Goal: Task Accomplishment & Management: Complete application form

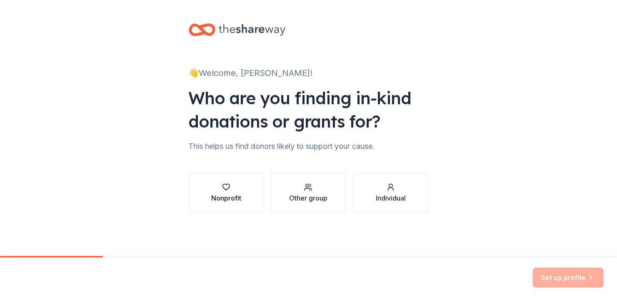
click at [219, 190] on div "button" at bounding box center [226, 187] width 30 height 8
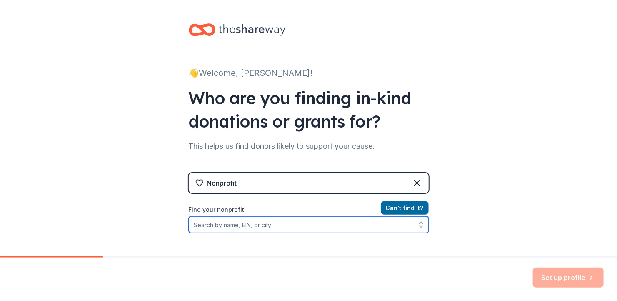
click at [232, 226] on input "Find your nonprofit" at bounding box center [309, 224] width 240 height 17
type input "Knights of Columbus"
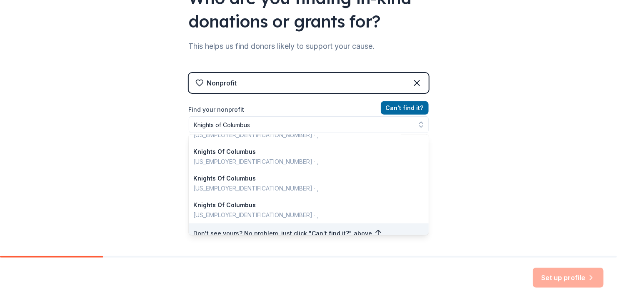
scroll to position [86, 0]
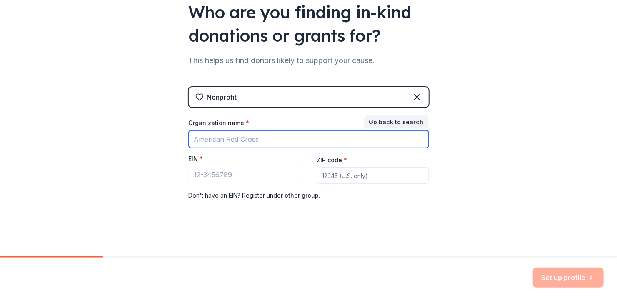
click at [236, 136] on input "Organization name *" at bounding box center [309, 138] width 240 height 17
type input "Knights of Columbus Lynnfield"
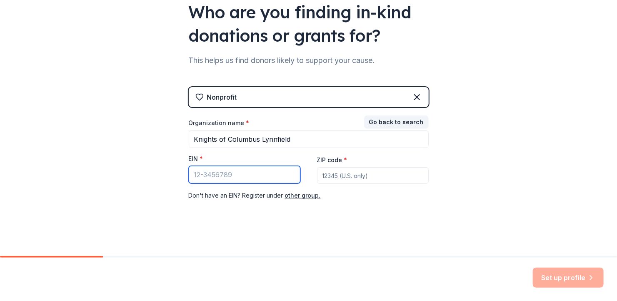
click at [195, 172] on input "EIN *" at bounding box center [245, 174] width 112 height 17
click at [214, 170] on input "[US_EMPLOYER_IDENTIFICATION_NUMBER]" at bounding box center [245, 174] width 112 height 17
type input "[US_EMPLOYER_IDENTIFICATION_NUMBER]"
click at [327, 173] on input "ZIP code *" at bounding box center [373, 175] width 112 height 17
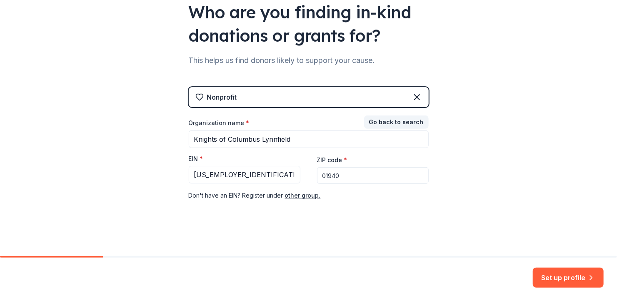
type input "01940"
click at [562, 271] on button "Set up profile" at bounding box center [567, 277] width 71 height 20
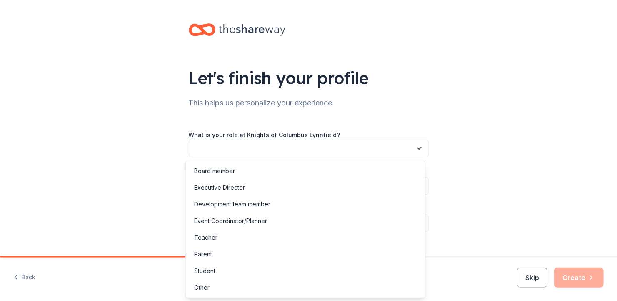
click at [417, 149] on icon "button" at bounding box center [419, 148] width 4 height 2
click at [204, 285] on div "Other" at bounding box center [201, 287] width 15 height 10
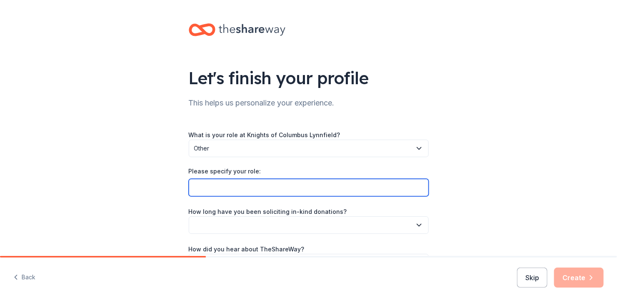
click at [222, 180] on input "Please specify your role:" at bounding box center [309, 187] width 240 height 17
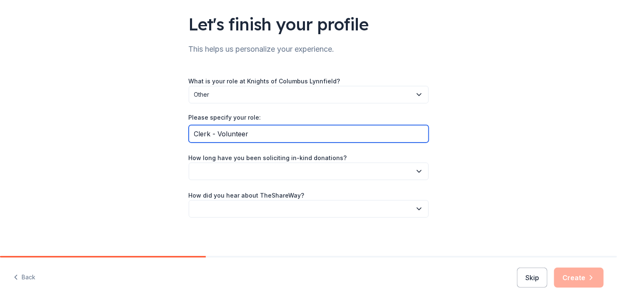
scroll to position [55, 0]
type input "Clerk - Volunteer"
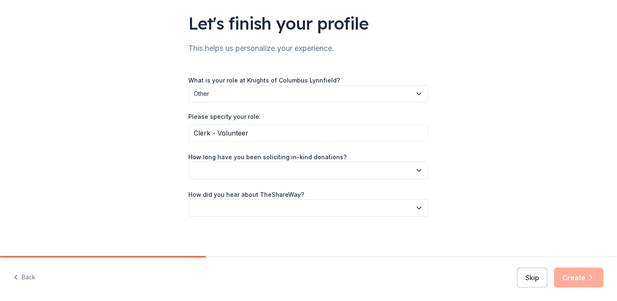
click at [219, 169] on button "button" at bounding box center [309, 170] width 240 height 17
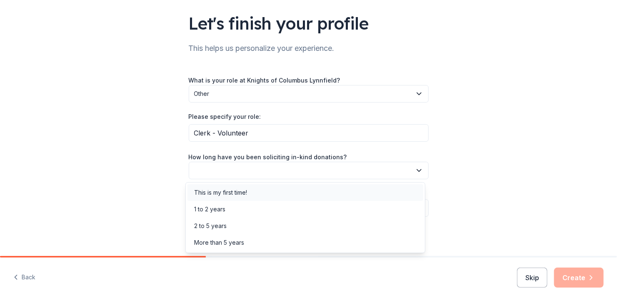
click at [212, 190] on div "This is my first time!" at bounding box center [220, 192] width 53 height 10
click at [416, 167] on icon "button" at bounding box center [419, 170] width 8 height 8
click at [225, 189] on div "This is my first time!" at bounding box center [220, 192] width 53 height 10
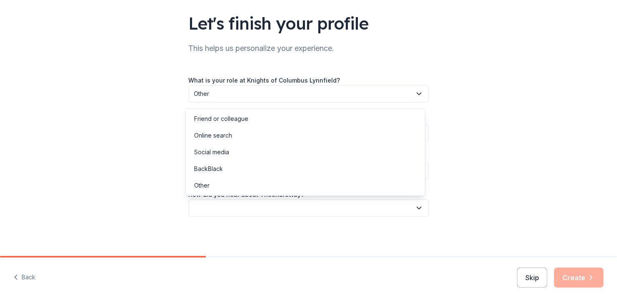
click at [224, 204] on button "button" at bounding box center [309, 207] width 240 height 17
click at [217, 135] on div "Online search" at bounding box center [213, 135] width 38 height 10
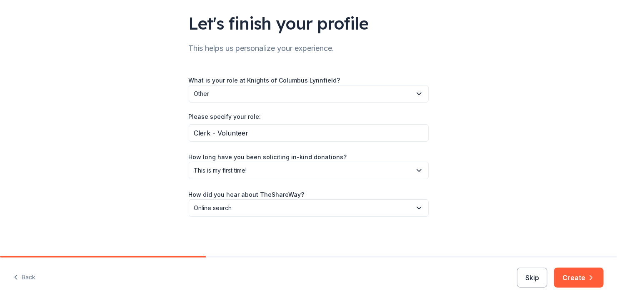
drag, startPoint x: 574, startPoint y: 277, endPoint x: 271, endPoint y: 271, distance: 303.1
click at [271, 271] on div "Back Skip Create" at bounding box center [308, 278] width 617 height 43
click at [579, 276] on button "Create" at bounding box center [579, 277] width 50 height 20
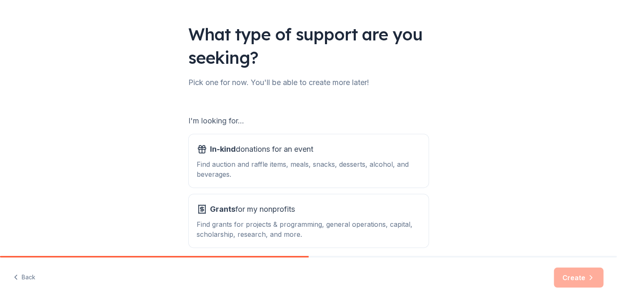
scroll to position [80, 0]
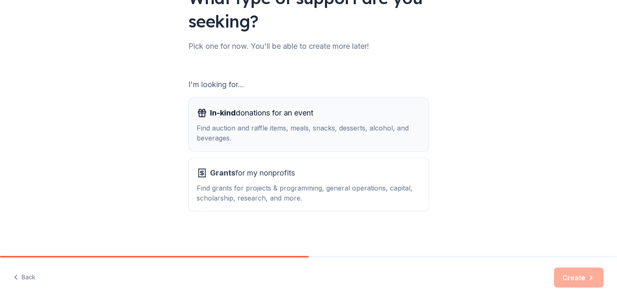
click at [256, 112] on span "In-kind donations for an event" at bounding box center [261, 112] width 103 height 13
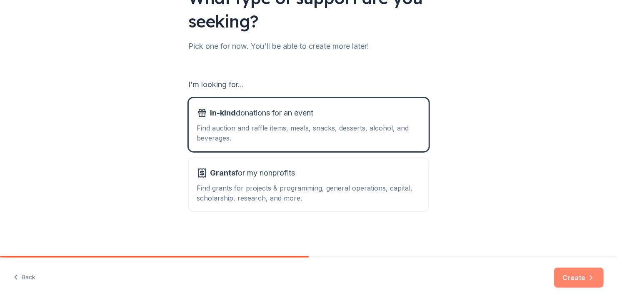
click at [577, 278] on button "Create" at bounding box center [579, 277] width 50 height 20
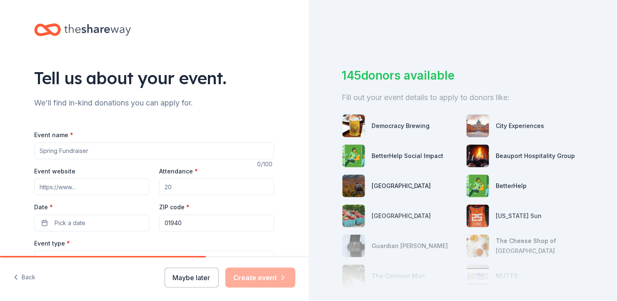
click at [92, 151] on input "Event name *" at bounding box center [154, 150] width 240 height 17
type input "Cash Card Drawing"
click at [186, 184] on input "Attendance *" at bounding box center [216, 186] width 115 height 17
type input "100"
click at [55, 219] on span "Pick a date" at bounding box center [70, 223] width 31 height 10
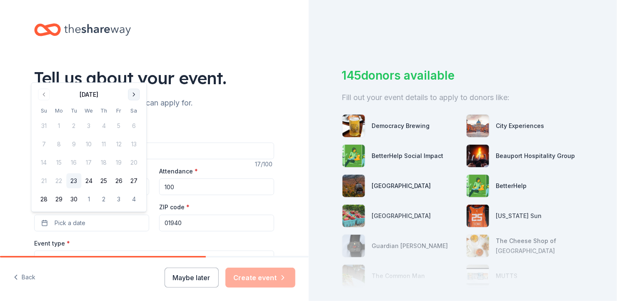
click at [134, 92] on button "Go to next month" at bounding box center [134, 95] width 12 height 12
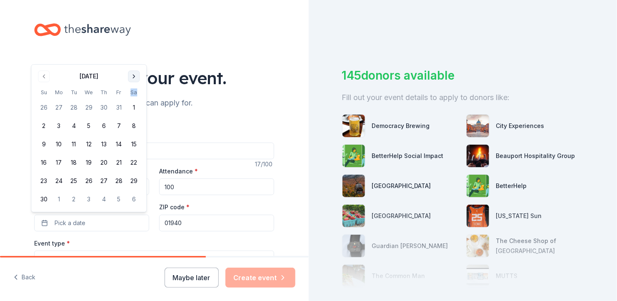
click at [134, 92] on th "Sa" at bounding box center [133, 92] width 15 height 9
drag, startPoint x: 134, startPoint y: 92, endPoint x: 132, endPoint y: 76, distance: 16.4
click at [132, 76] on button "Go to next month" at bounding box center [134, 76] width 12 height 12
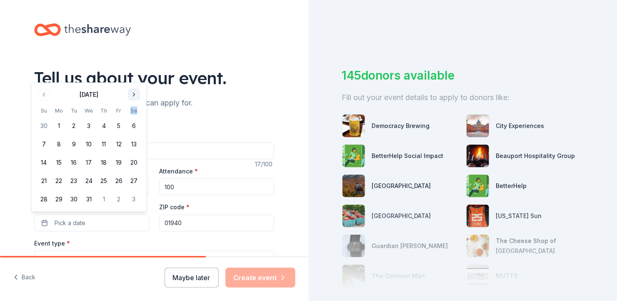
click at [134, 92] on button "Go to next month" at bounding box center [134, 95] width 12 height 12
click at [134, 91] on button "Go to next month" at bounding box center [134, 95] width 12 height 12
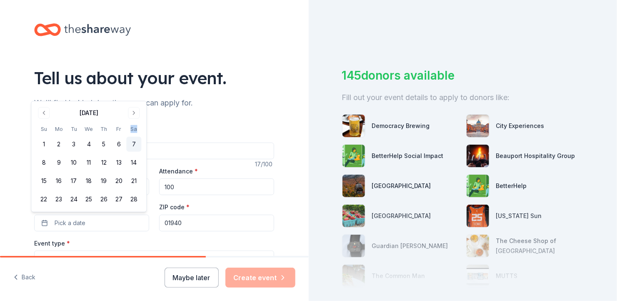
click at [133, 142] on button "7" at bounding box center [133, 144] width 15 height 15
click at [103, 241] on div "Event type * Select" at bounding box center [154, 253] width 240 height 30
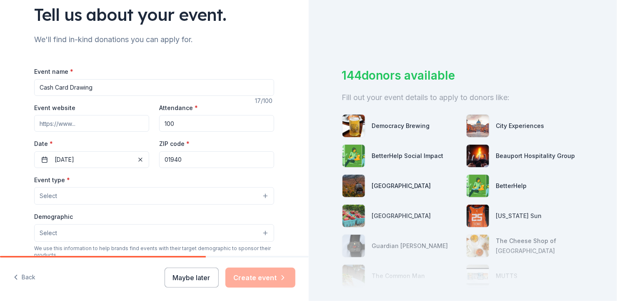
scroll to position [83, 0]
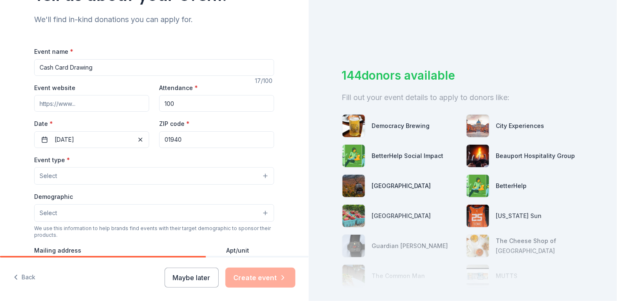
click at [64, 172] on button "Select" at bounding box center [154, 175] width 240 height 17
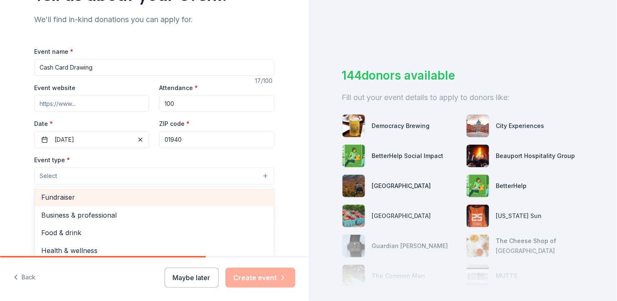
scroll to position [27, 0]
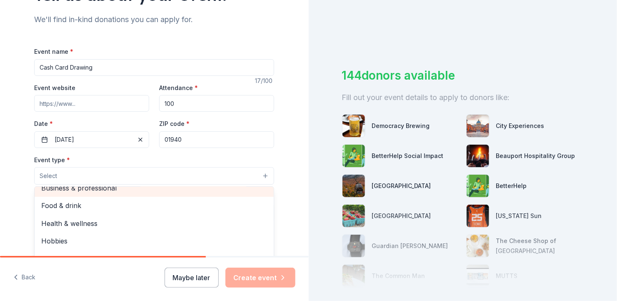
click at [193, 187] on div "Business & professional" at bounding box center [154, 187] width 239 height 17
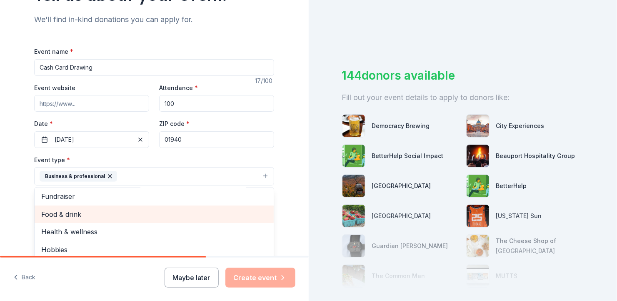
scroll to position [0, 0]
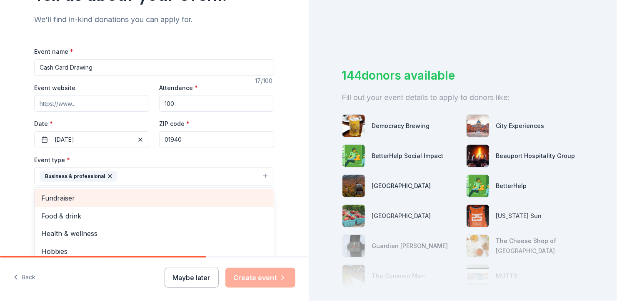
click at [66, 195] on span "Fundraiser" at bounding box center [154, 197] width 226 height 11
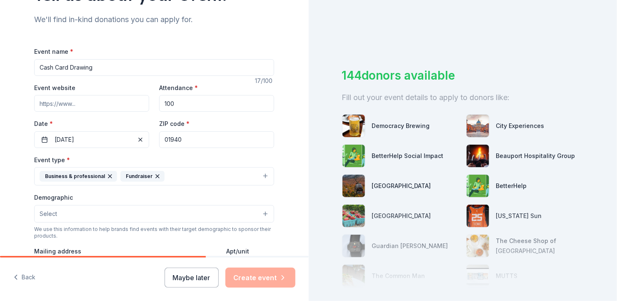
click at [107, 173] on icon "button" at bounding box center [110, 176] width 7 height 7
click at [199, 279] on button "Maybe later" at bounding box center [191, 277] width 54 height 20
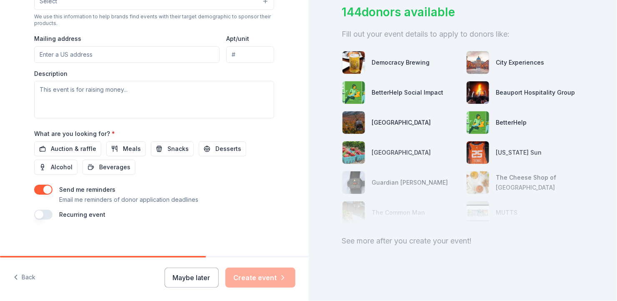
scroll to position [69, 0]
click at [202, 273] on button "Maybe later" at bounding box center [191, 277] width 54 height 20
